Goal: Transaction & Acquisition: Purchase product/service

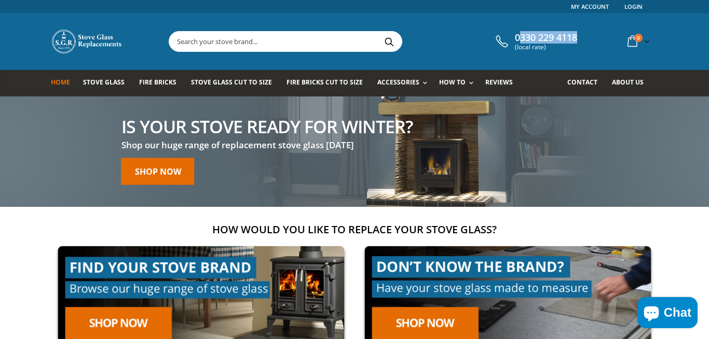
drag, startPoint x: 579, startPoint y: 40, endPoint x: 520, endPoint y: 36, distance: 59.8
click at [520, 36] on div "0330 229 4118 (local rate) 0 item(s) 0 item(s) You have no items in your shoppi…" at bounding box center [575, 41] width 165 height 21
copy span "330 229 4118"
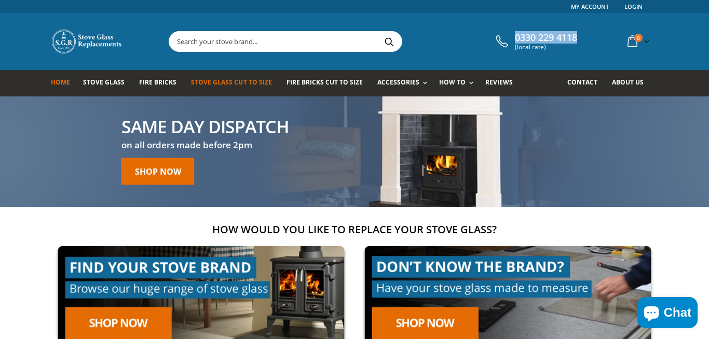
click at [242, 90] on link "Stove Glass Cut To Size" at bounding box center [235, 83] width 88 height 26
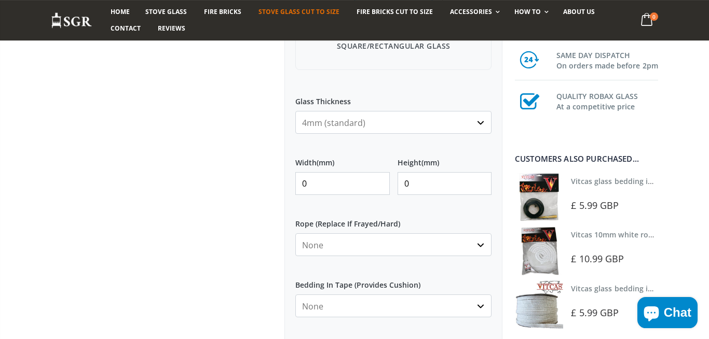
scroll to position [430, 0]
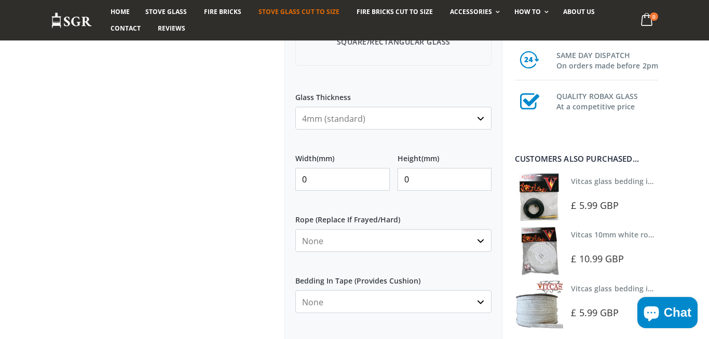
click at [295, 107] on select "4mm (standard) 5mm (gas fires with baffled flue) 3mm (For Use In Stoves With Th…" at bounding box center [393, 118] width 196 height 23
click at [268, 101] on div "Custom Cut Robax® Stove Glass 300 reviews Pool Type Default Title Pool #1 Pool …" at bounding box center [276, 91] width 467 height 800
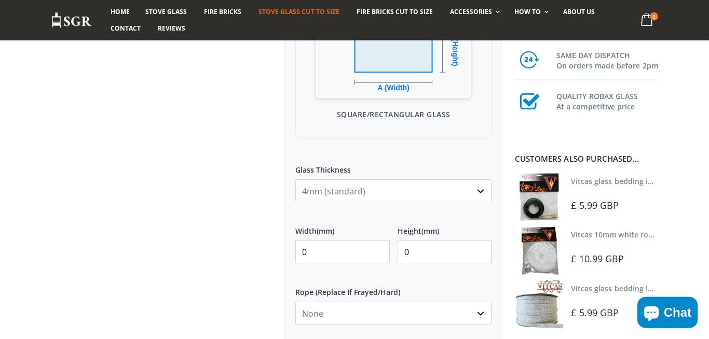
scroll to position [358, 0]
click at [295, 179] on select "4mm (standard) 5mm (gas fires with baffled flue) 3mm (For Use In Stoves With Th…" at bounding box center [393, 190] width 196 height 23
select select "5mm"
click option "5mm (gas fires with baffled flue)" at bounding box center [0, 0] width 0 height 0
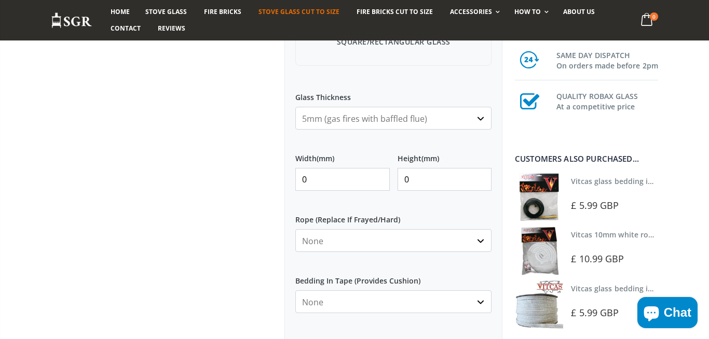
scroll to position [501, 0]
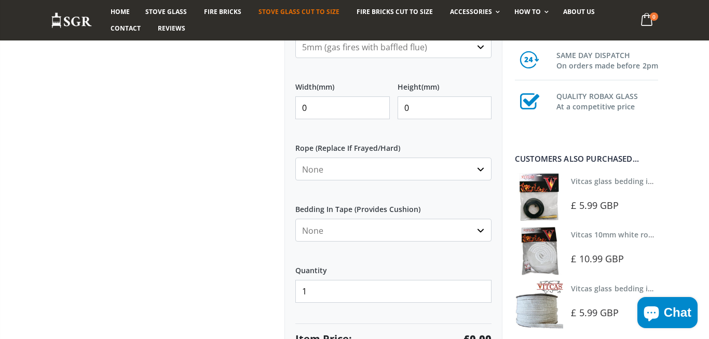
click at [338, 117] on input "0" at bounding box center [342, 108] width 94 height 23
type input "239"
type input "150"
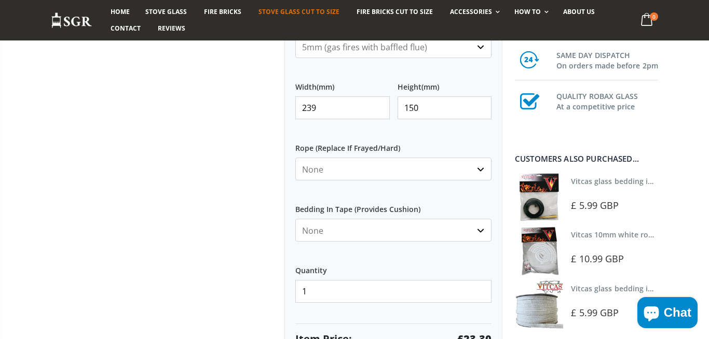
click at [255, 130] on div at bounding box center [160, 7] width 234 height 777
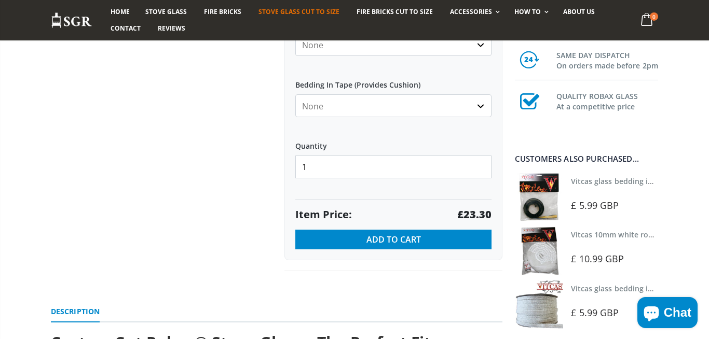
scroll to position [645, 0]
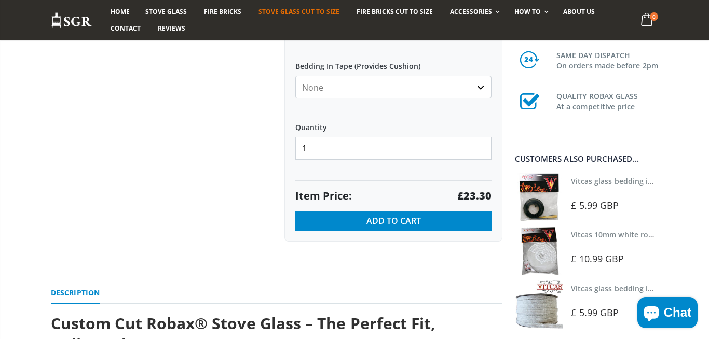
click at [319, 143] on input "1" at bounding box center [393, 148] width 196 height 23
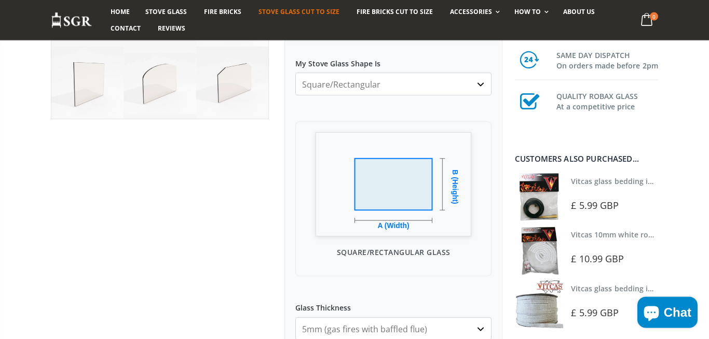
scroll to position [215, 0]
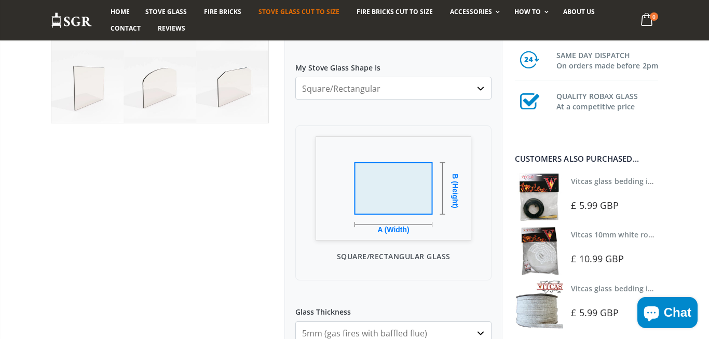
click at [295, 77] on select "Square/Rectangular Arched Half Arch Both Top Corners Cut Single Corner Cut All …" at bounding box center [393, 88] width 196 height 23
select select "half-arch"
click option "Half Arch" at bounding box center [0, 0] width 0 height 0
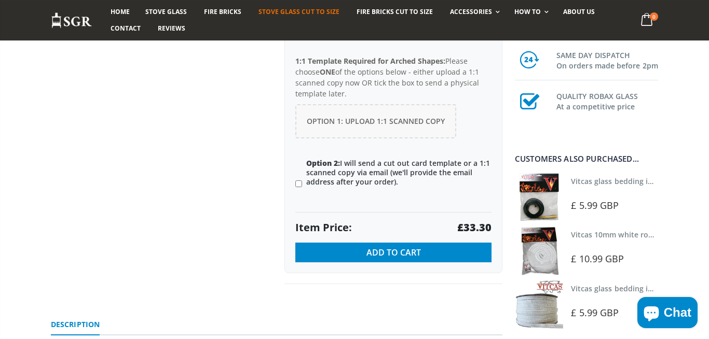
scroll to position [788, 0]
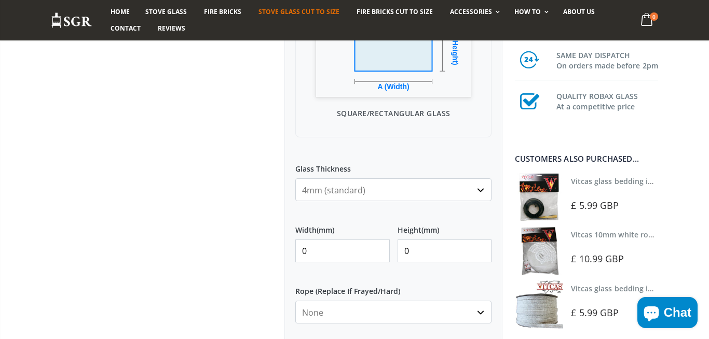
scroll to position [501, 0]
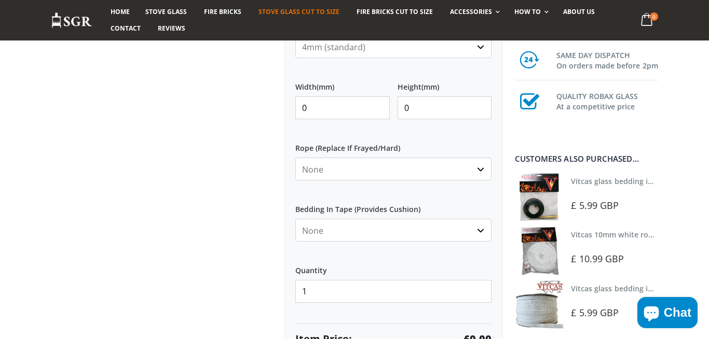
click at [317, 120] on div "Width (mm) 0 Height (mm) 0" at bounding box center [393, 100] width 196 height 53
click at [317, 118] on input "0" at bounding box center [342, 108] width 94 height 23
type input "280"
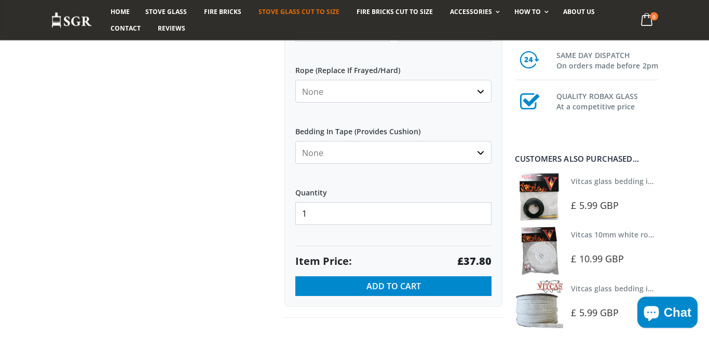
scroll to position [645, 0]
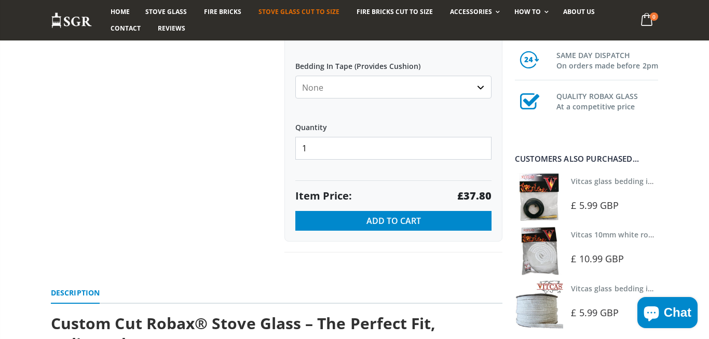
type input "225"
